Goal: Task Accomplishment & Management: Complete application form

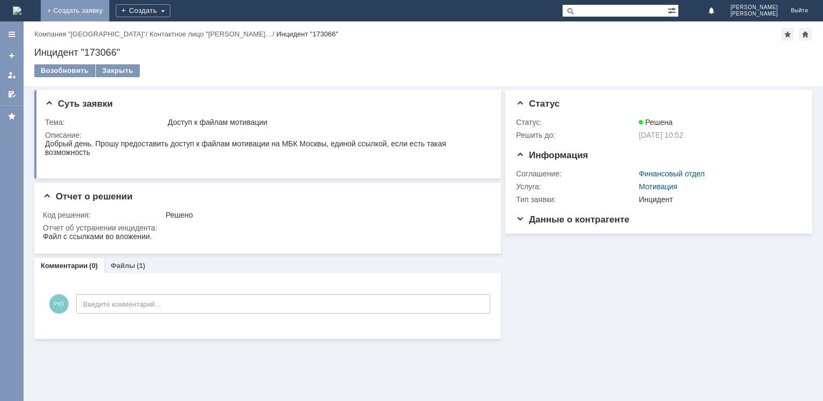
click at [109, 13] on link "+ Создать заявку" at bounding box center [75, 10] width 69 height 21
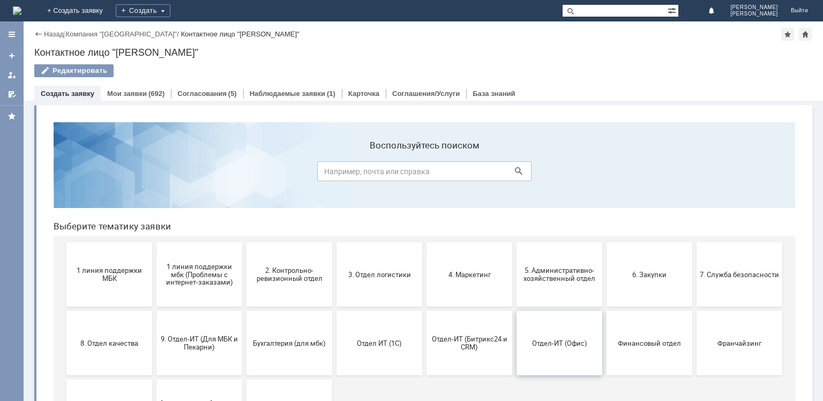
drag, startPoint x: 553, startPoint y: 346, endPoint x: 597, endPoint y: 459, distance: 122.0
click at [553, 346] on span "Отдел-ИТ (Офис)" at bounding box center [559, 343] width 79 height 8
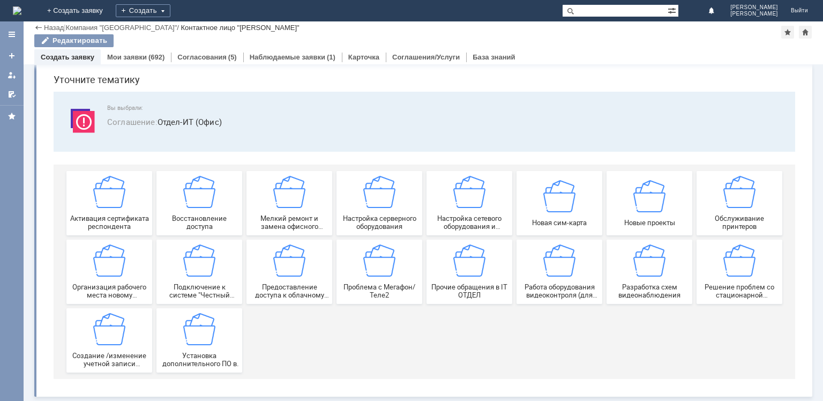
scroll to position [36, 0]
click at [98, 258] on img at bounding box center [109, 260] width 32 height 32
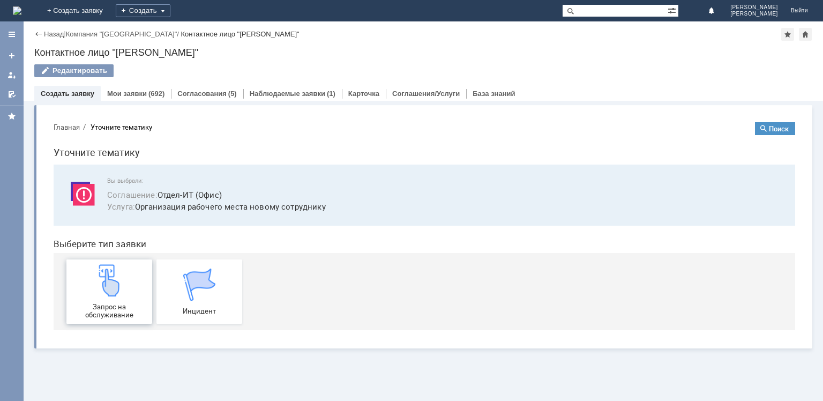
click at [114, 304] on span "Запрос на обслуживание" at bounding box center [109, 311] width 79 height 16
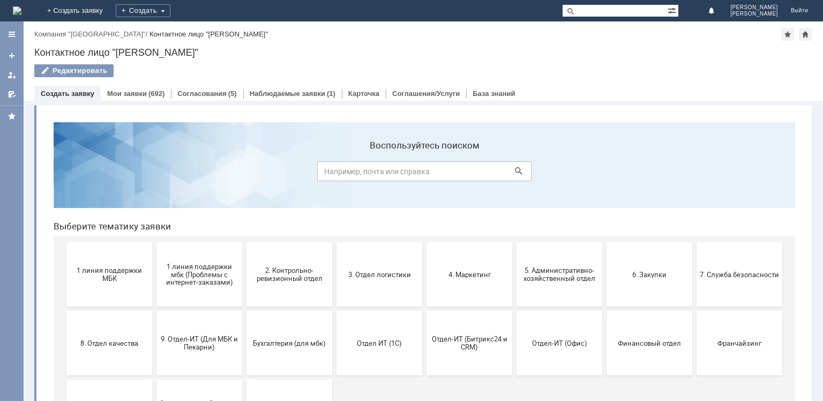
click at [553, 335] on button "Отдел-ИТ (Офис)" at bounding box center [559, 343] width 86 height 64
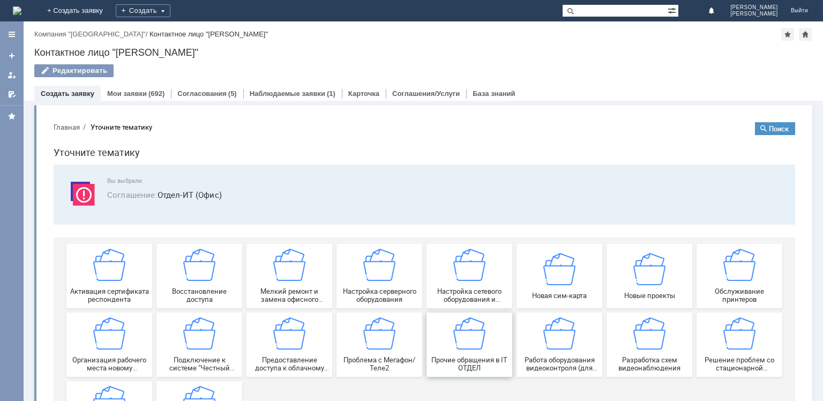
click at [469, 334] on img at bounding box center [469, 333] width 32 height 32
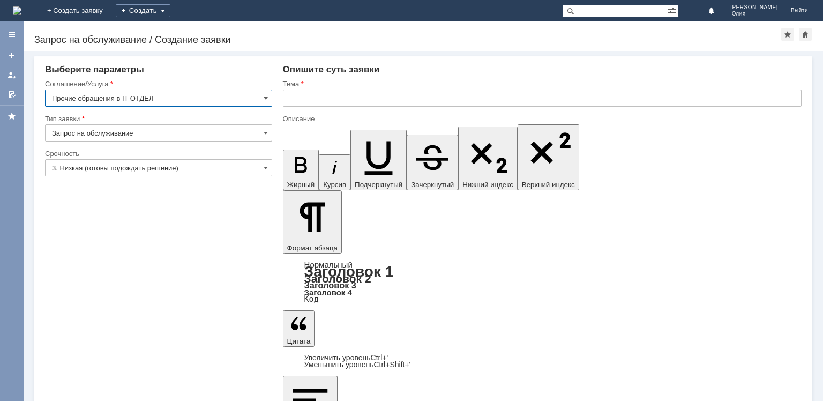
click at [302, 102] on input "text" at bounding box center [542, 97] width 519 height 17
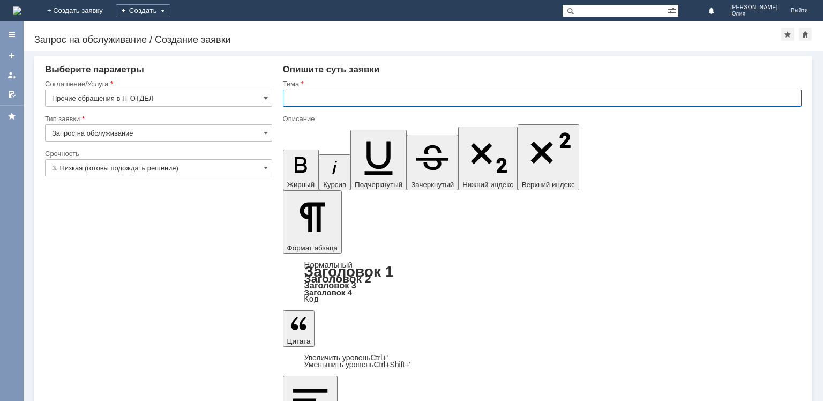
click at [302, 102] on input "text" at bounding box center [542, 97] width 519 height 17
type input "c"
type input "[PERSON_NAME]"
type input "старый ноут для видеонаблюдения"
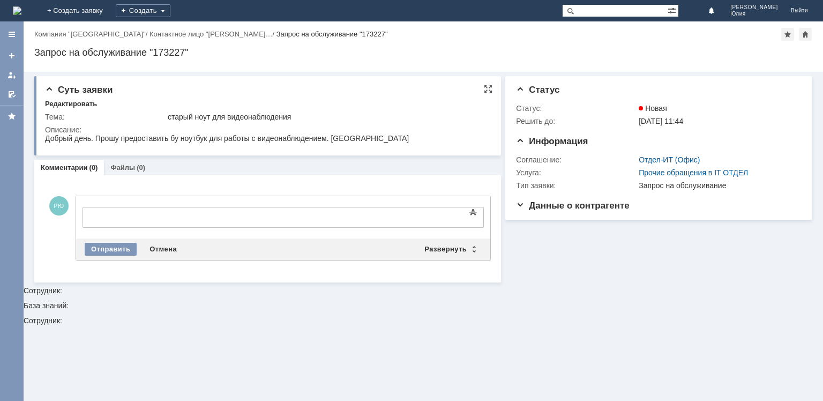
click at [86, 124] on td "Описание:" at bounding box center [266, 135] width 443 height 24
click at [98, 219] on div at bounding box center [170, 216] width 152 height 9
click at [95, 244] on div "Отправить" at bounding box center [111, 249] width 52 height 13
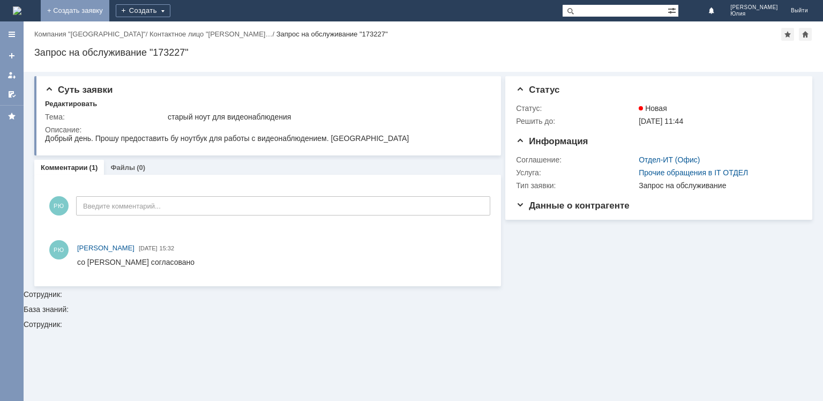
click at [109, 9] on link "+ Создать заявку" at bounding box center [75, 10] width 69 height 21
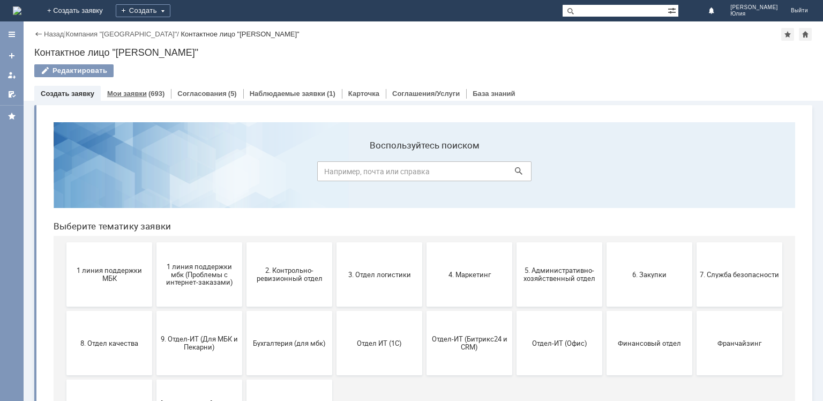
click at [139, 92] on link "Мои заявки" at bounding box center [127, 93] width 40 height 8
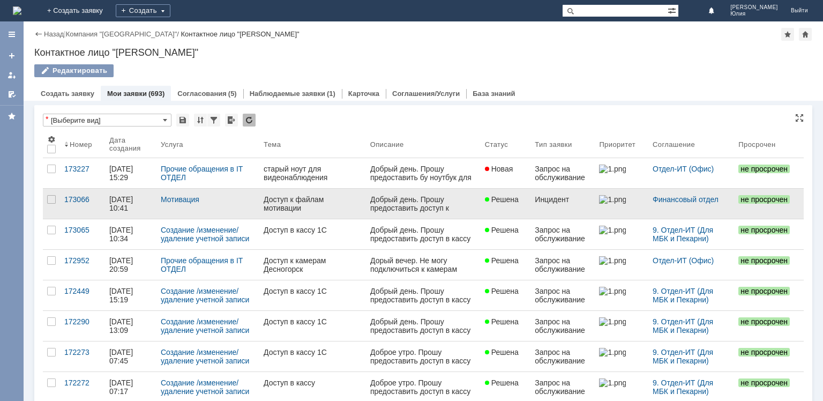
click at [305, 206] on div "Доступ к файлам мотивации" at bounding box center [313, 203] width 98 height 17
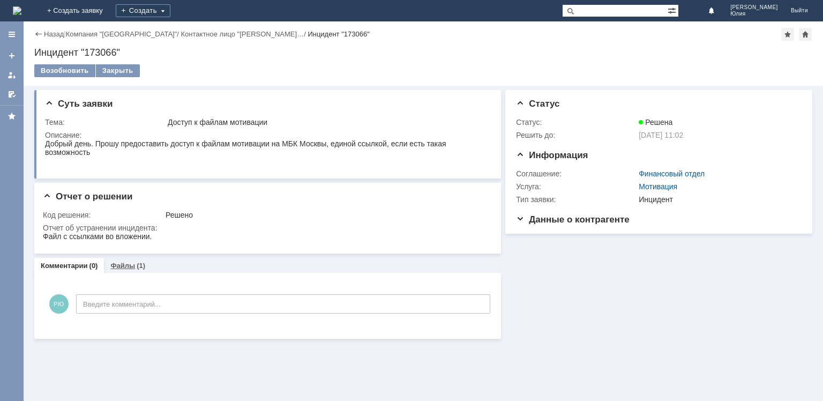
click at [124, 262] on link "Файлы" at bounding box center [122, 265] width 25 height 8
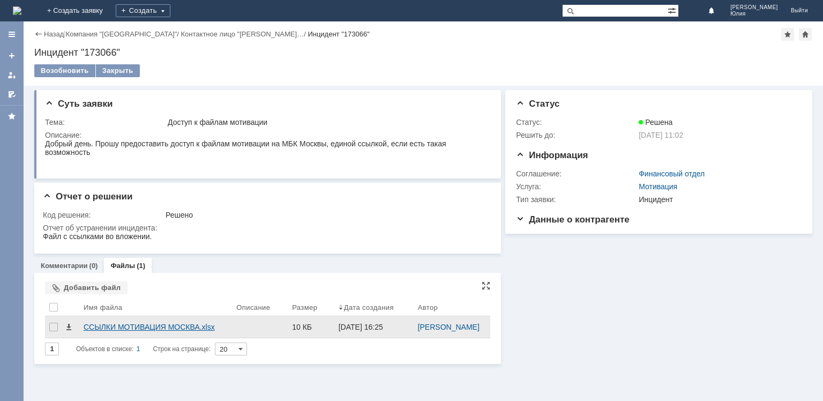
click at [130, 323] on div "ССЫЛКИ МОТИВАЦИЯ МОСКВА.xlsx" at bounding box center [156, 327] width 144 height 9
